Goal: Transaction & Acquisition: Purchase product/service

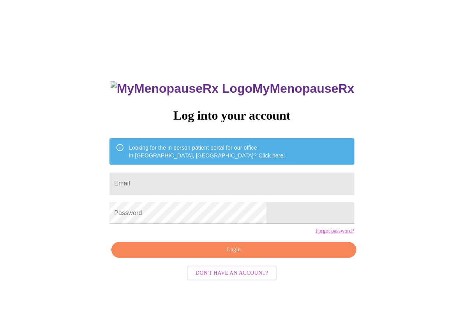
type input "[EMAIL_ADDRESS][DOMAIN_NAME]"
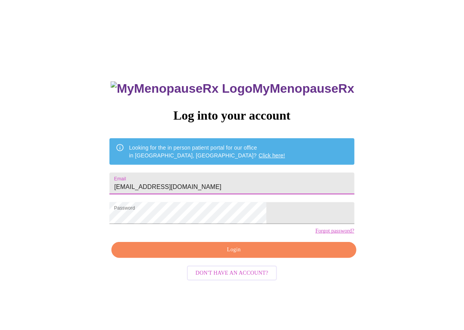
click at [231, 273] on div "MyMenopauseRx Log into your account Looking for the in person patient portal fo…" at bounding box center [232, 234] width 260 height 330
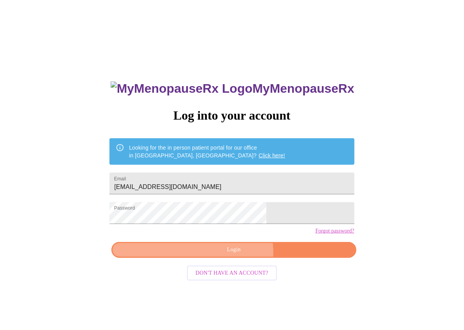
click at [236, 255] on span "Login" at bounding box center [233, 250] width 227 height 10
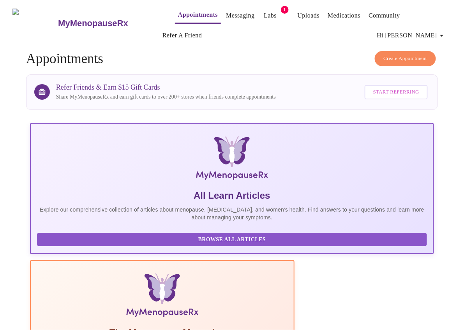
click at [264, 14] on link "Labs" at bounding box center [270, 15] width 13 height 11
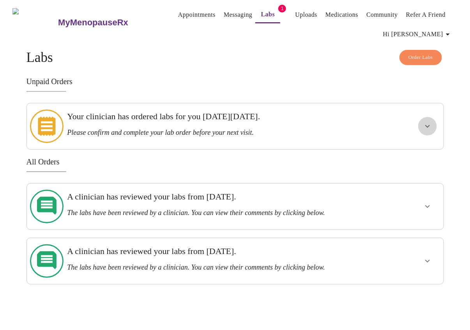
click at [427, 122] on icon "show more" at bounding box center [427, 126] width 9 height 9
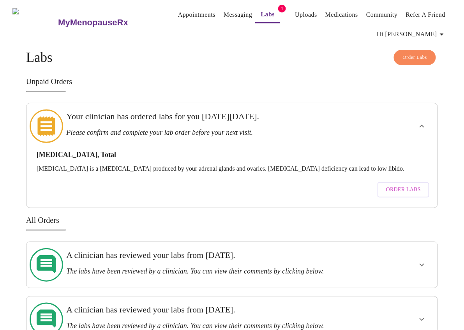
click at [409, 185] on span "Order Labs" at bounding box center [403, 190] width 35 height 10
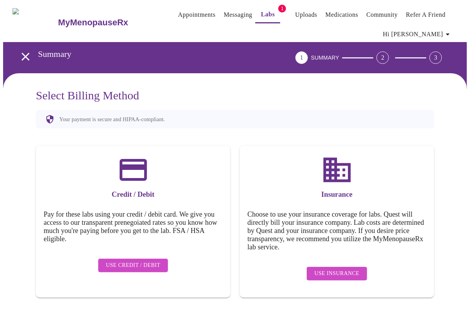
click at [19, 56] on icon "open drawer" at bounding box center [26, 57] width 14 height 14
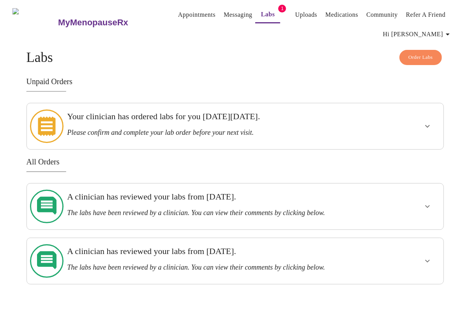
click at [212, 130] on h3 "Please confirm and complete your lab order before your next visit." at bounding box center [214, 133] width 295 height 8
click at [435, 118] on button "show more" at bounding box center [427, 126] width 19 height 19
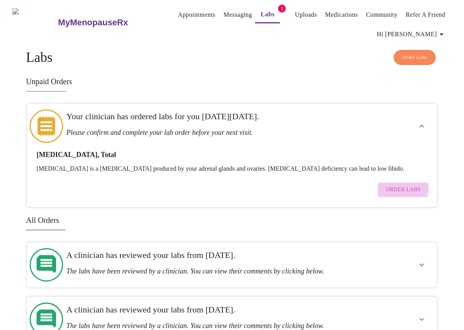
click at [391, 182] on button "Order Labs" at bounding box center [403, 189] width 52 height 15
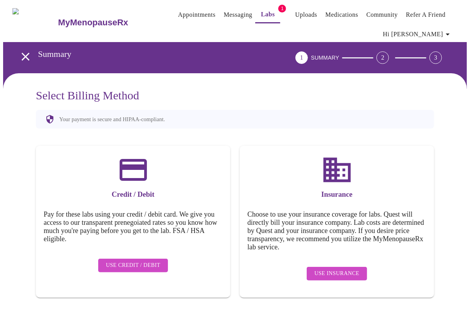
click at [358, 257] on div "Insurance Choose to use your insurance coverage for labs. Quest will directly b…" at bounding box center [337, 222] width 194 height 152
click at [356, 269] on span "Use Insurance" at bounding box center [336, 274] width 45 height 10
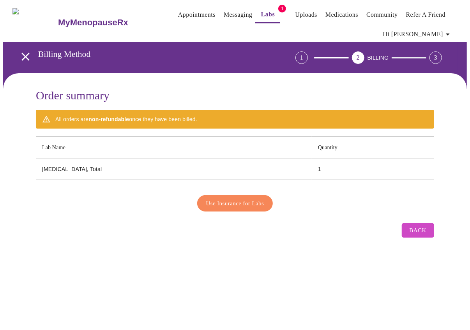
click at [241, 201] on span "Use Insurance for Labs" at bounding box center [235, 203] width 58 height 10
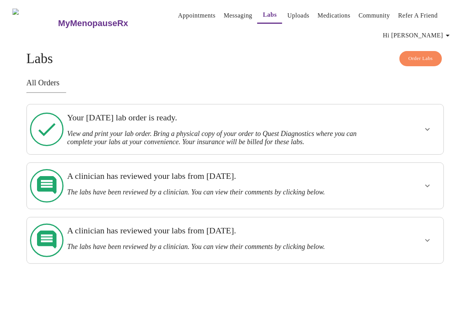
click at [435, 126] on button "show more" at bounding box center [427, 129] width 19 height 19
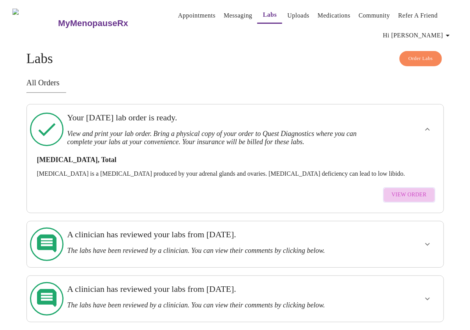
click at [418, 190] on span "View Order" at bounding box center [408, 195] width 35 height 10
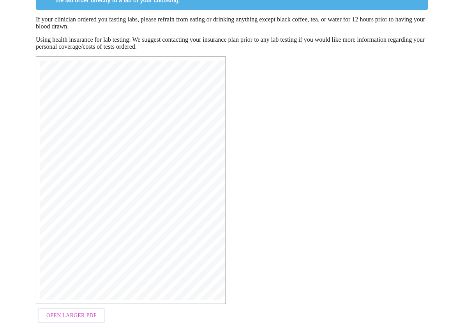
scroll to position [116, 0]
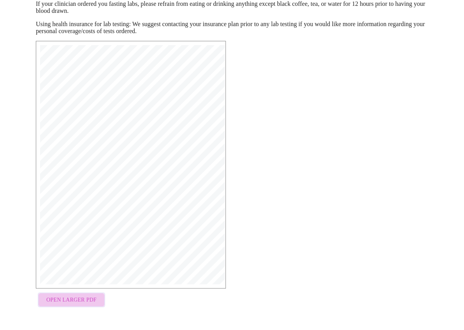
click at [69, 305] on span "Open Larger PDF" at bounding box center [71, 300] width 50 height 10
